Goal: Information Seeking & Learning: Learn about a topic

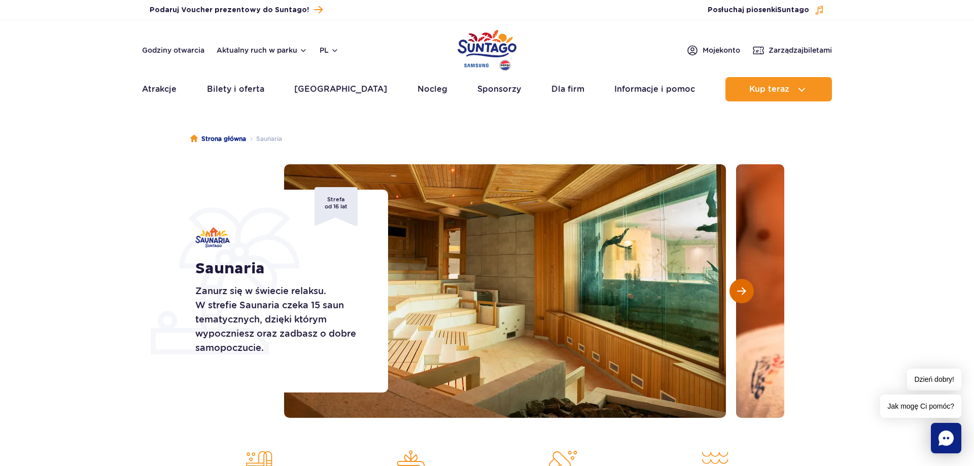
click at [744, 286] on button "Następny slajd" at bounding box center [741, 291] width 24 height 24
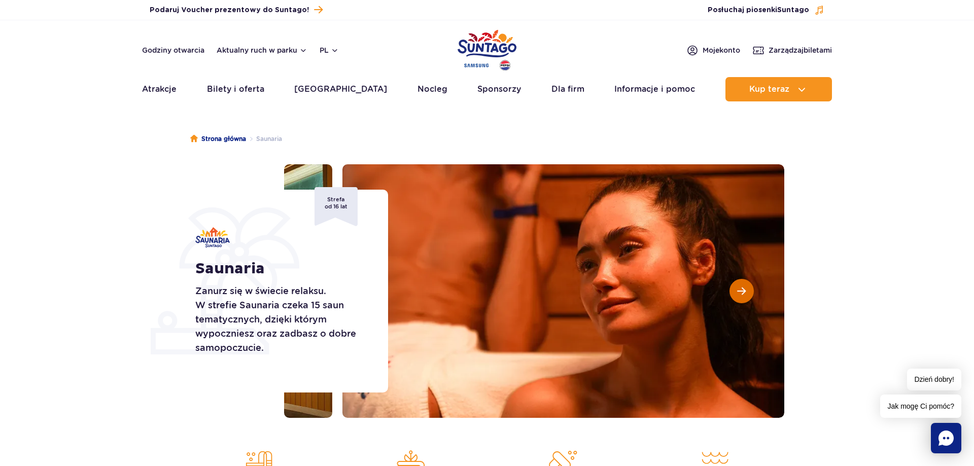
click at [744, 286] on button "Następny slajd" at bounding box center [741, 291] width 24 height 24
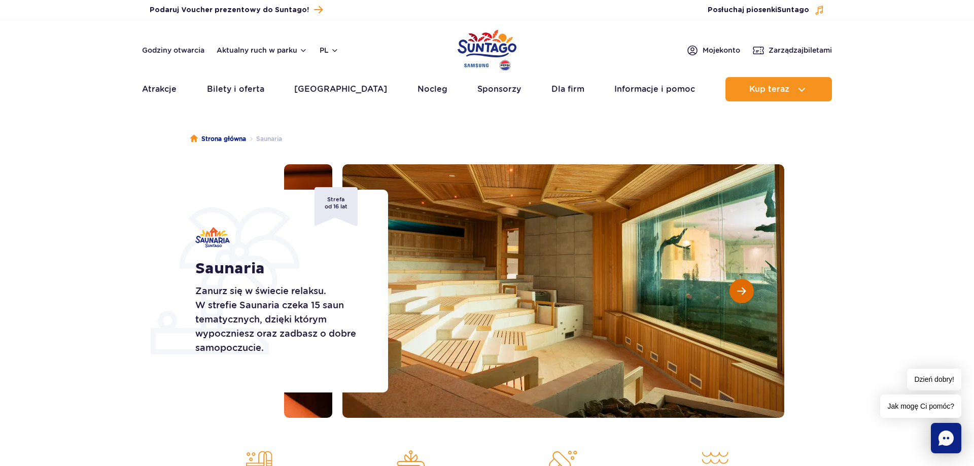
click at [744, 286] on button "Następny slajd" at bounding box center [741, 291] width 24 height 24
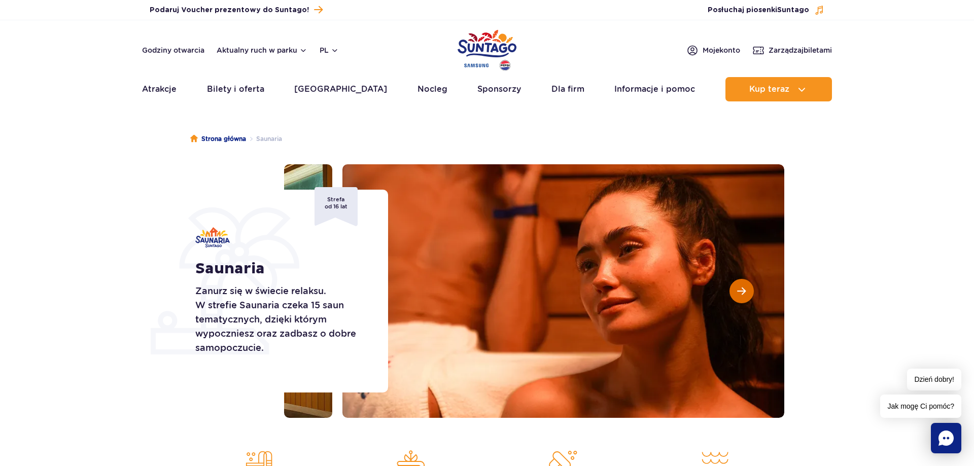
click at [743, 286] on span "Następny slajd" at bounding box center [741, 290] width 9 height 9
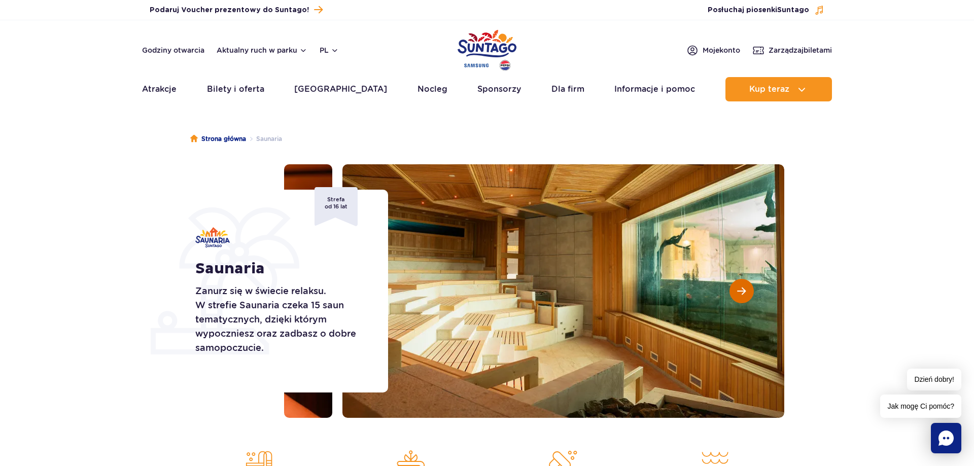
click at [743, 286] on span "Następny slajd" at bounding box center [741, 290] width 9 height 9
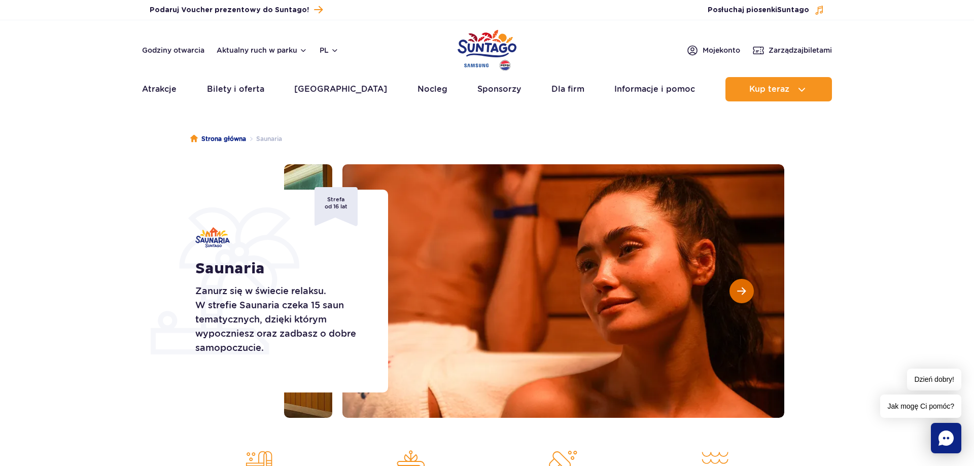
click at [743, 286] on span "Następny slajd" at bounding box center [741, 290] width 9 height 9
click at [741, 291] on span "Następny slajd" at bounding box center [741, 290] width 9 height 9
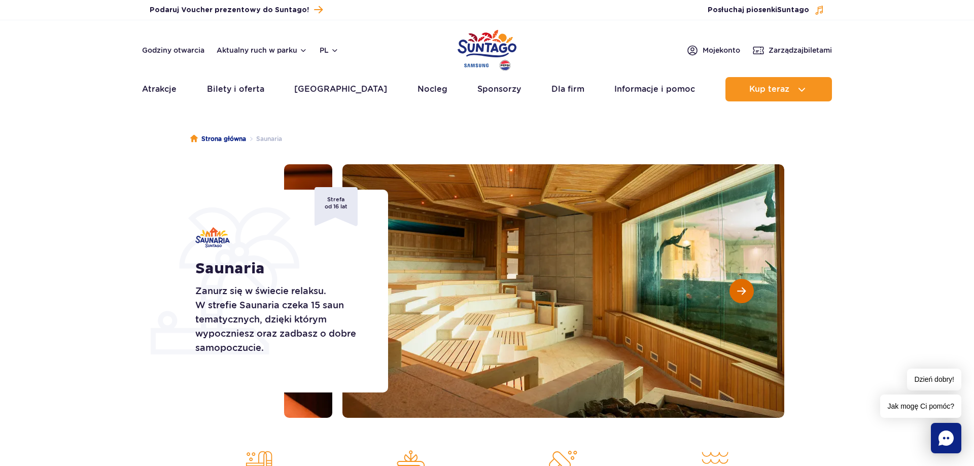
click at [742, 290] on span "Następny slajd" at bounding box center [741, 290] width 9 height 9
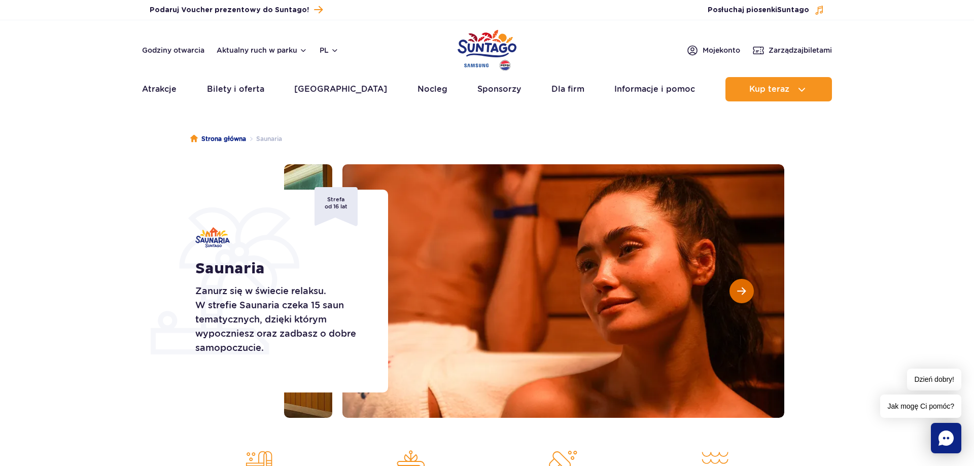
click at [742, 290] on span "Następny slajd" at bounding box center [741, 290] width 9 height 9
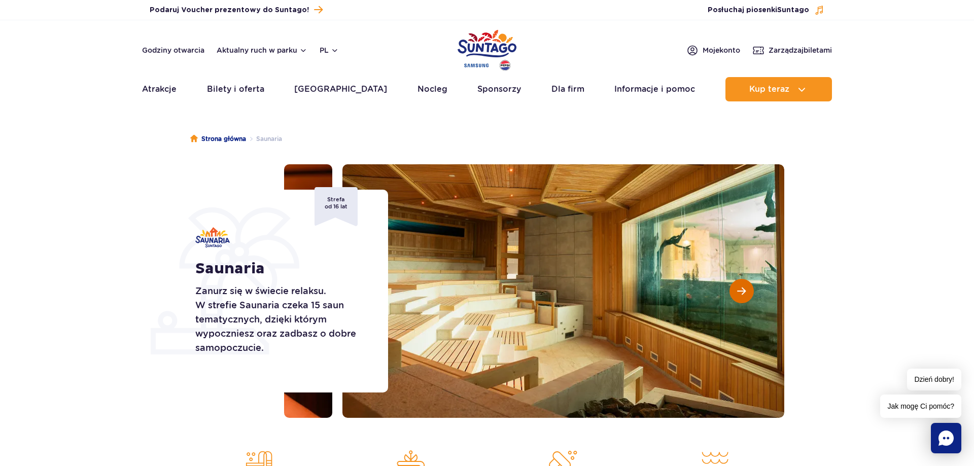
click at [742, 290] on span "Następny slajd" at bounding box center [741, 290] width 9 height 9
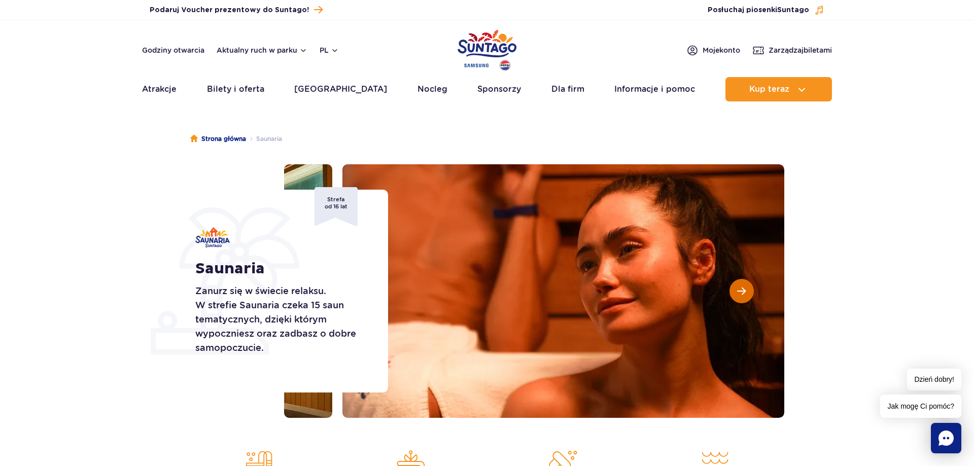
click at [742, 290] on span "Następny slajd" at bounding box center [741, 290] width 9 height 9
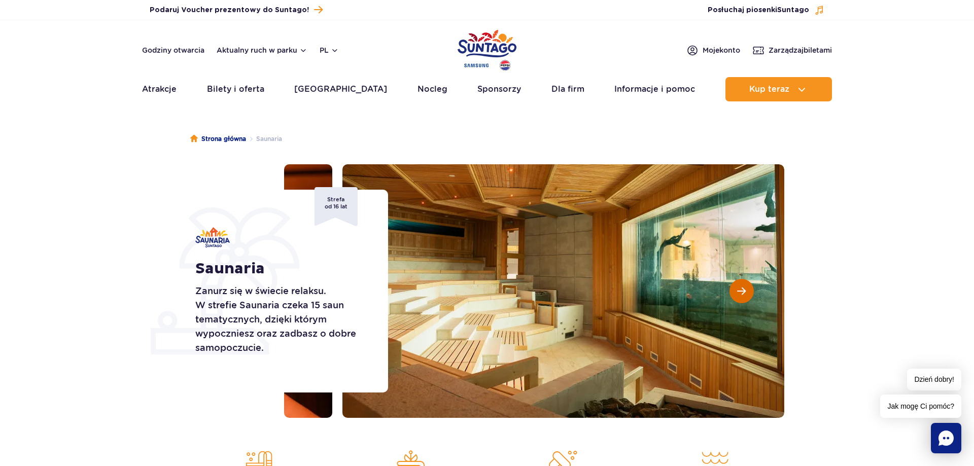
click at [742, 290] on span "Następny slajd" at bounding box center [741, 290] width 9 height 9
